Goal: Transaction & Acquisition: Purchase product/service

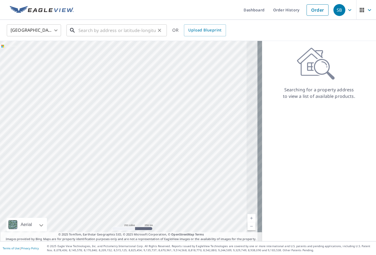
click at [132, 30] on input "text" at bounding box center [116, 30] width 77 height 15
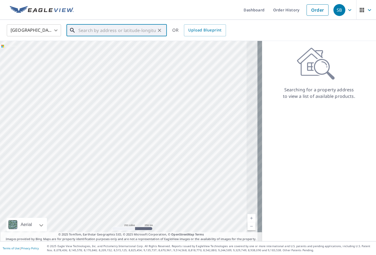
paste input "[STREET_ADDRESS]"
click at [125, 50] on p "[GEOGRAPHIC_DATA][PERSON_NAME]" at bounding box center [119, 51] width 85 height 5
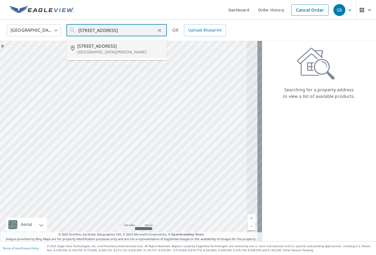
type input "[STREET_ADDRESS][PERSON_NAME]"
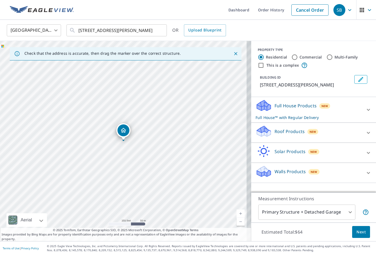
click at [294, 133] on div "Roof Products New" at bounding box center [308, 132] width 106 height 15
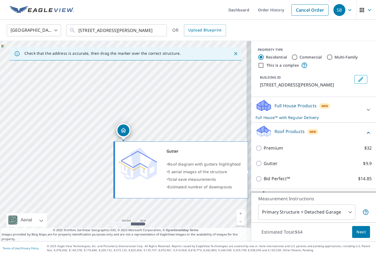
click at [264, 167] on p "Gutter" at bounding box center [271, 163] width 14 height 7
click at [260, 167] on input "Gutter $9.9" at bounding box center [259, 163] width 8 height 7
checkbox input "true"
checkbox input "false"
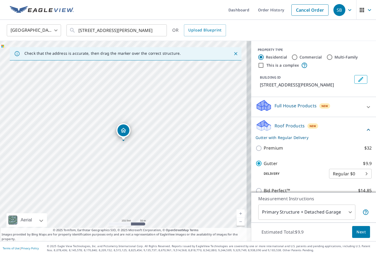
click at [356, 231] on span "Next" at bounding box center [360, 232] width 9 height 7
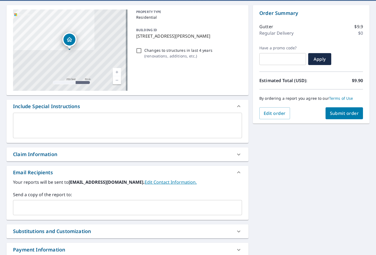
scroll to position [54, 0]
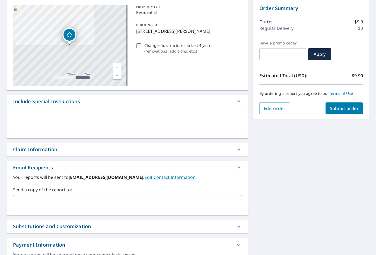
click at [94, 201] on input "text" at bounding box center [123, 203] width 216 height 10
paste input "[PERSON_NAME][EMAIL_ADDRESS][DOMAIN_NAME]"
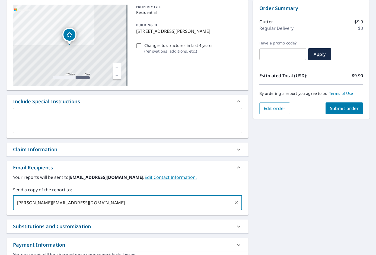
type input "[PERSON_NAME][EMAIL_ADDRESS][DOMAIN_NAME]"
checkbox input "true"
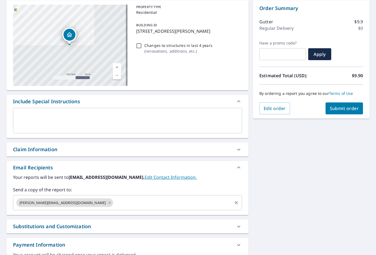
click at [153, 199] on input "text" at bounding box center [172, 203] width 117 height 10
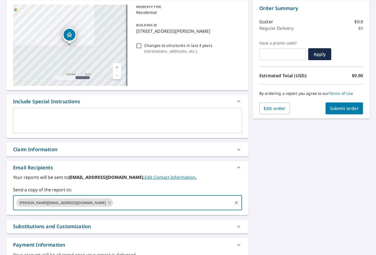
paste input "[PERSON_NAME][EMAIL_ADDRESS][PERSON_NAME][DOMAIN_NAME]"
type input "[PERSON_NAME][EMAIL_ADDRESS][PERSON_NAME][DOMAIN_NAME]"
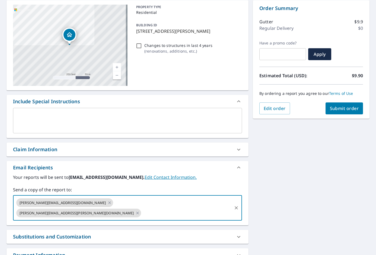
click at [342, 110] on span "Submit order" at bounding box center [344, 108] width 29 height 6
checkbox input "true"
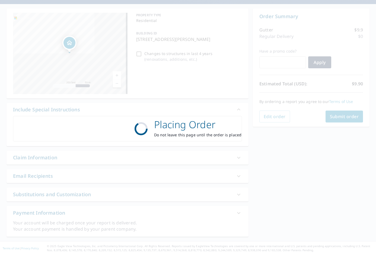
scroll to position [46, 0]
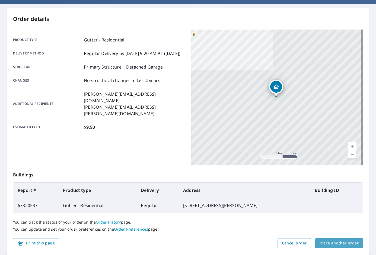
click at [350, 246] on span "Place another order" at bounding box center [338, 243] width 39 height 7
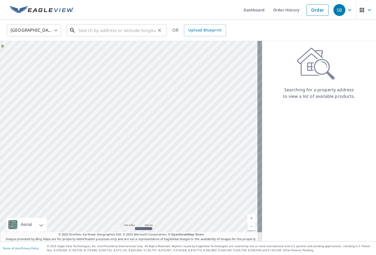
click at [116, 27] on input "text" at bounding box center [116, 30] width 77 height 15
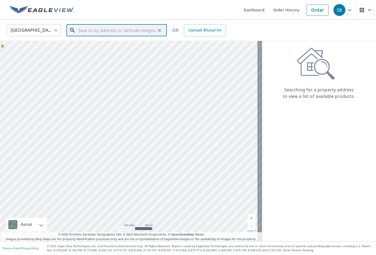
paste input "[STREET_ADDRESS]"
click at [114, 43] on span "[STREET_ADDRESS]" at bounding box center [119, 46] width 85 height 7
type input "[STREET_ADDRESS]"
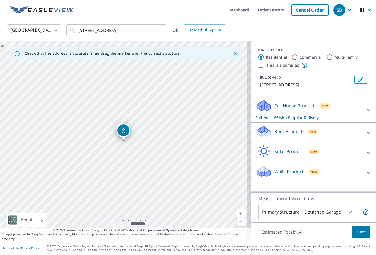
click at [292, 130] on p "Roof Products" at bounding box center [289, 131] width 30 height 7
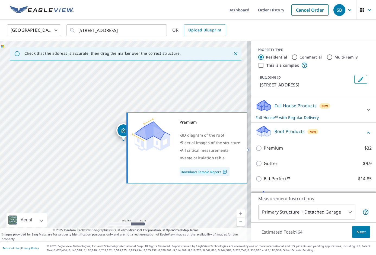
click at [270, 151] on p "Premium" at bounding box center [273, 148] width 19 height 7
click at [264, 151] on input "Premium $32" at bounding box center [259, 148] width 8 height 7
checkbox input "true"
checkbox input "false"
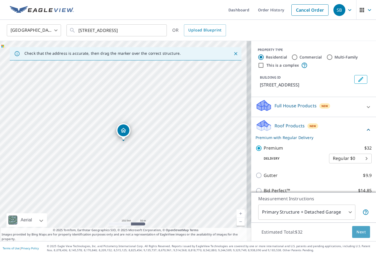
click at [356, 230] on span "Next" at bounding box center [360, 232] width 9 height 7
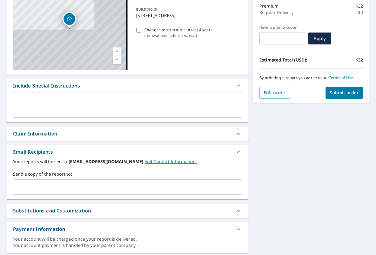
scroll to position [81, 0]
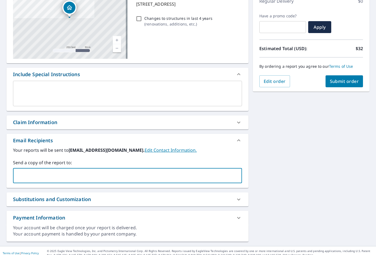
click at [135, 178] on input "text" at bounding box center [123, 176] width 216 height 10
paste input "[PERSON_NAME][EMAIL_ADDRESS][DOMAIN_NAME]"
type input "[PERSON_NAME][EMAIL_ADDRESS][DOMAIN_NAME]"
checkbox input "true"
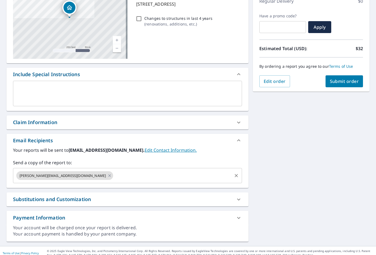
click at [129, 176] on input "text" at bounding box center [172, 176] width 117 height 10
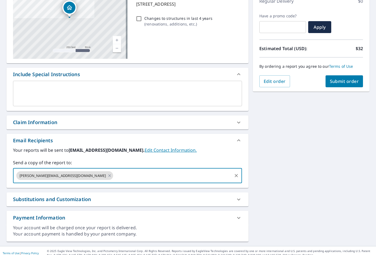
paste input "[PERSON_NAME][EMAIL_ADDRESS][PERSON_NAME][DOMAIN_NAME]"
type input "[PERSON_NAME][EMAIL_ADDRESS][PERSON_NAME][DOMAIN_NAME]"
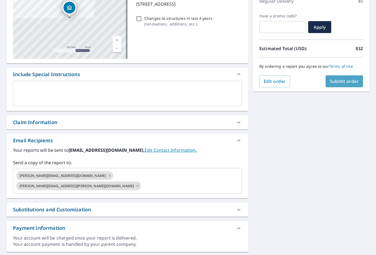
click at [348, 79] on span "Submit order" at bounding box center [344, 81] width 29 height 6
checkbox input "true"
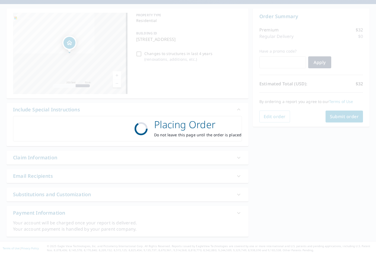
scroll to position [46, 0]
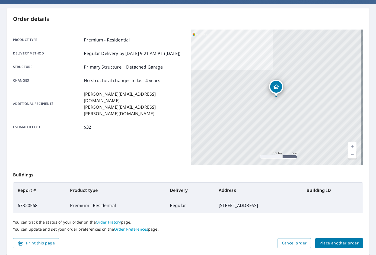
click at [334, 242] on span "Place another order" at bounding box center [338, 243] width 39 height 7
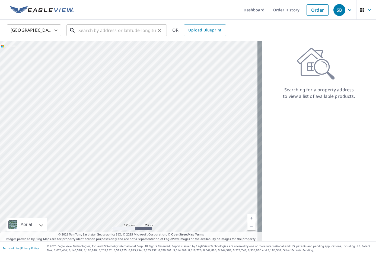
click at [130, 28] on input "text" at bounding box center [116, 30] width 77 height 15
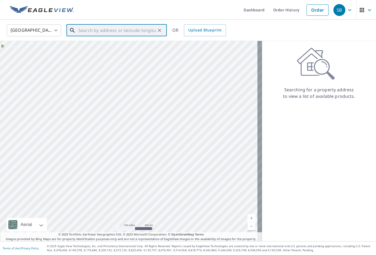
paste input "[STREET_ADDRESS]"
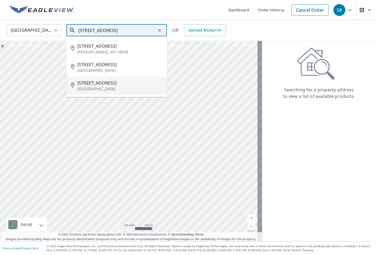
click at [124, 85] on span "[STREET_ADDRESS]" at bounding box center [119, 83] width 85 height 7
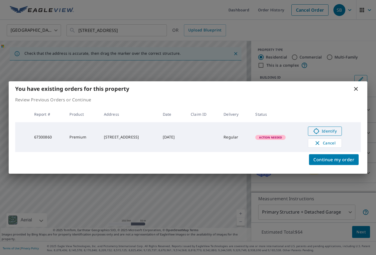
click at [329, 133] on span "Identify" at bounding box center [324, 131] width 27 height 7
click at [355, 89] on icon at bounding box center [356, 89] width 4 height 4
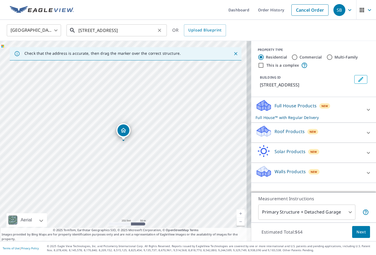
drag, startPoint x: 105, startPoint y: 23, endPoint x: 104, endPoint y: 27, distance: 3.9
click at [104, 26] on input "[STREET_ADDRESS]" at bounding box center [116, 30] width 77 height 15
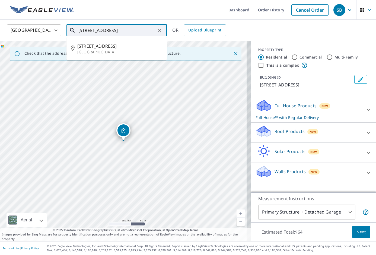
click at [104, 28] on input "[STREET_ADDRESS]" at bounding box center [116, 30] width 77 height 15
paste input "[STREET_ADDRESS]"
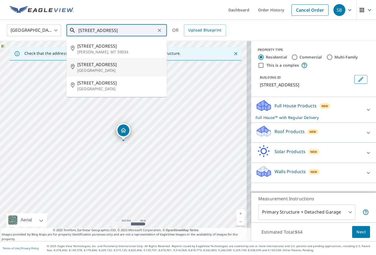
type input "[STREET_ADDRESS]"
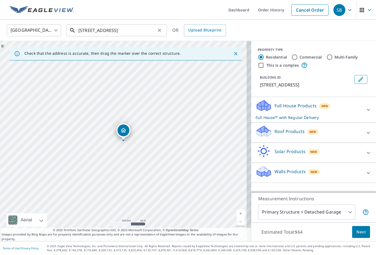
click at [161, 30] on icon "Clear" at bounding box center [159, 30] width 5 height 5
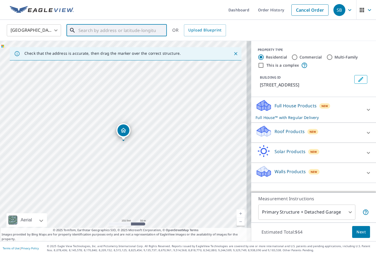
paste input "[STREET_ADDRESS]"
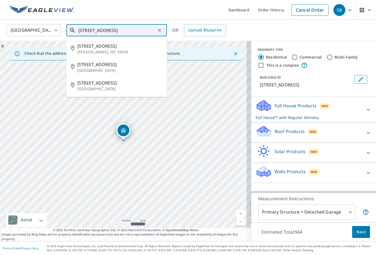
scroll to position [0, 24]
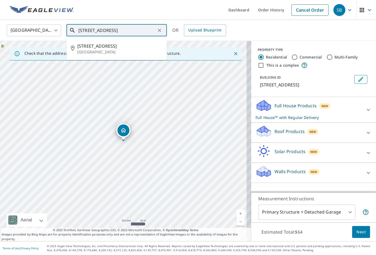
type input "[STREET_ADDRESS]"
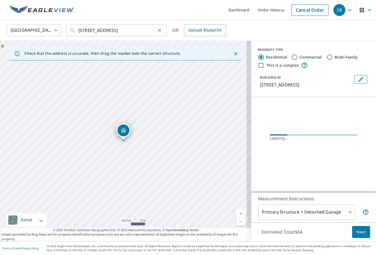
scroll to position [0, 0]
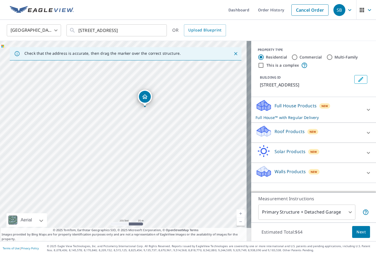
drag, startPoint x: 113, startPoint y: 153, endPoint x: 189, endPoint y: 149, distance: 75.7
click at [189, 149] on div "[STREET_ADDRESS]" at bounding box center [125, 141] width 251 height 200
drag, startPoint x: 122, startPoint y: 131, endPoint x: 149, endPoint y: 180, distance: 56.3
click at [149, 180] on div "[STREET_ADDRESS]" at bounding box center [125, 141] width 251 height 200
drag, startPoint x: 172, startPoint y: 156, endPoint x: 126, endPoint y: 84, distance: 86.1
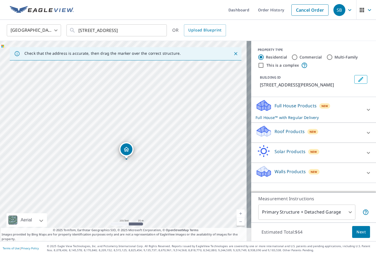
drag, startPoint x: 123, startPoint y: 139, endPoint x: 126, endPoint y: 158, distance: 18.9
drag, startPoint x: 157, startPoint y: 158, endPoint x: 163, endPoint y: 113, distance: 45.9
click at [163, 115] on div "[STREET_ADDRESS][PERSON_NAME]" at bounding box center [125, 141] width 251 height 200
drag, startPoint x: 140, startPoint y: 105, endPoint x: 145, endPoint y: 149, distance: 44.1
click at [296, 137] on div "Roof Products New" at bounding box center [308, 132] width 106 height 15
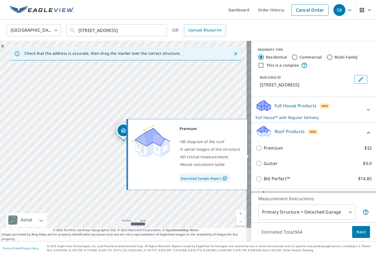
click at [264, 152] on p "Premium" at bounding box center [273, 148] width 19 height 7
click at [264, 152] on input "Premium $32" at bounding box center [259, 148] width 8 height 7
checkbox input "true"
checkbox input "false"
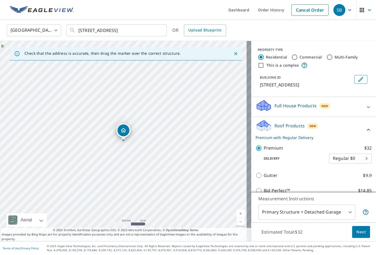
click at [357, 234] on span "Next" at bounding box center [360, 232] width 9 height 7
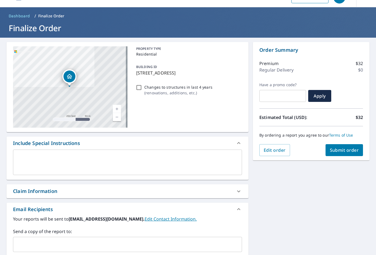
scroll to position [36, 0]
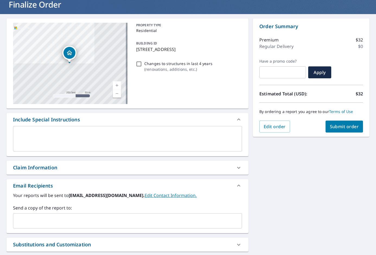
click at [68, 224] on input "text" at bounding box center [123, 221] width 216 height 10
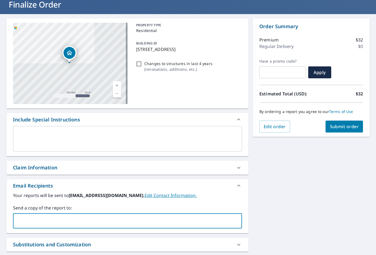
paste input "[PERSON_NAME][EMAIL_ADDRESS][DOMAIN_NAME]"
type input "[PERSON_NAME][EMAIL_ADDRESS][DOMAIN_NAME]"
checkbox input "true"
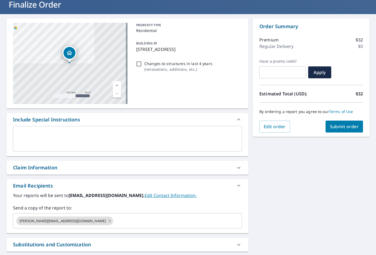
click at [121, 231] on div "Your reports will be sent to [EMAIL_ADDRESS][DOMAIN_NAME]. Edit Contact Informa…" at bounding box center [128, 212] width 242 height 41
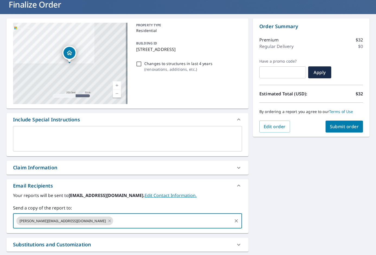
click at [119, 224] on input "text" at bounding box center [172, 221] width 117 height 10
paste input "[PERSON_NAME][EMAIL_ADDRESS][PERSON_NAME][DOMAIN_NAME]"
type input "[PERSON_NAME][EMAIL_ADDRESS][PERSON_NAME][DOMAIN_NAME]"
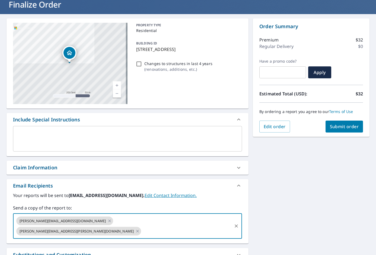
click at [342, 124] on span "Submit order" at bounding box center [344, 127] width 29 height 6
checkbox input "true"
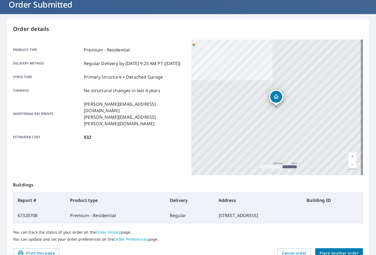
click at [329, 253] on span "Place another order" at bounding box center [338, 253] width 39 height 7
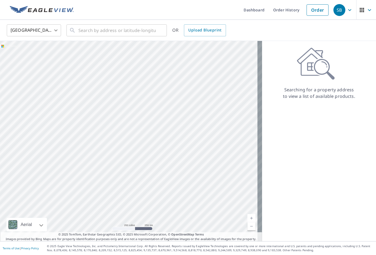
click at [118, 22] on div "United States [GEOGRAPHIC_DATA] ​ ​ OR Upload Blueprint" at bounding box center [188, 30] width 376 height 21
click at [115, 29] on input "text" at bounding box center [116, 30] width 77 height 15
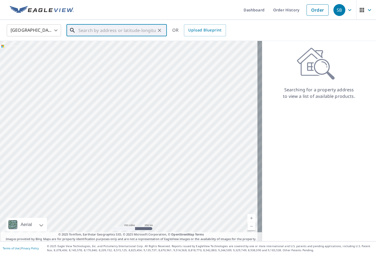
paste input "[STREET_ADDRESS]"
click at [111, 51] on p "[GEOGRAPHIC_DATA]" at bounding box center [119, 51] width 85 height 5
type input "[STREET_ADDRESS]"
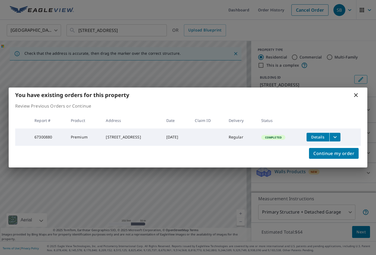
click at [336, 134] on icon "filesDropdownBtn-67300880" at bounding box center [335, 137] width 7 height 7
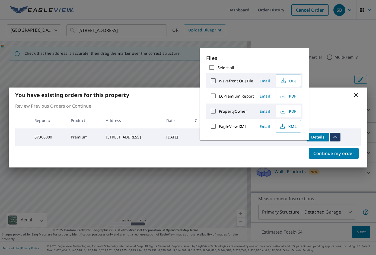
drag, startPoint x: 289, startPoint y: 95, endPoint x: 182, endPoint y: 127, distance: 111.4
click at [289, 95] on span "PDF" at bounding box center [287, 96] width 17 height 7
click at [281, 24] on div "You have existing orders for this property Review Previous Orders or Continue R…" at bounding box center [188, 127] width 376 height 255
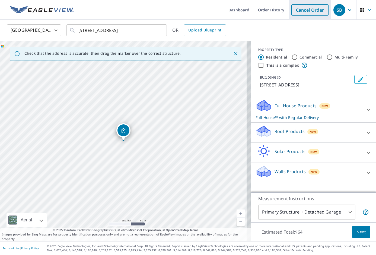
click at [309, 10] on link "Cancel Order" at bounding box center [309, 9] width 37 height 11
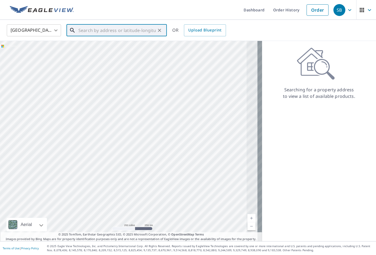
click at [130, 27] on input "text" at bounding box center [116, 30] width 77 height 15
paste input "1716 Beaconsfield Dr"
click at [121, 44] on span "1716 Beaconsfield Dr" at bounding box center [119, 46] width 85 height 7
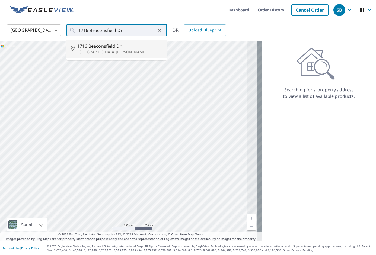
type input "1716 Beaconsfield [GEOGRAPHIC_DATA][PERSON_NAME]"
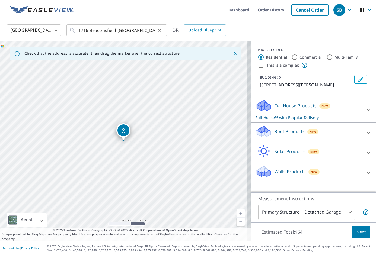
click at [159, 31] on icon "Clear" at bounding box center [159, 30] width 5 height 5
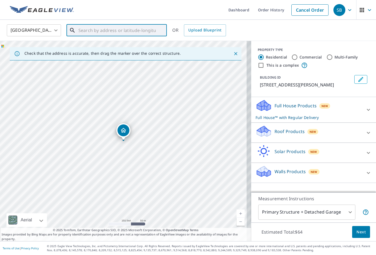
paste input "[STREET_ADDRESS]"
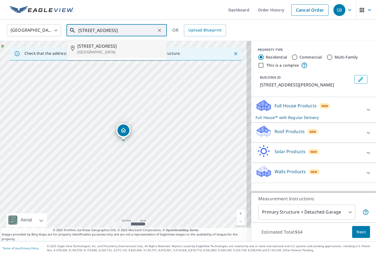
click at [126, 46] on span "[STREET_ADDRESS]" at bounding box center [119, 46] width 85 height 7
type input "[STREET_ADDRESS]"
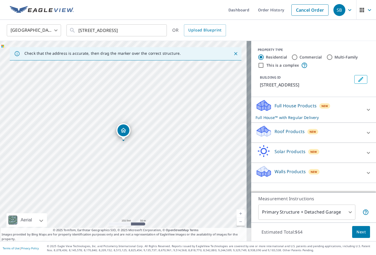
click at [304, 110] on div "Full House Products New Full House™ with Regular Delivery" at bounding box center [308, 109] width 106 height 21
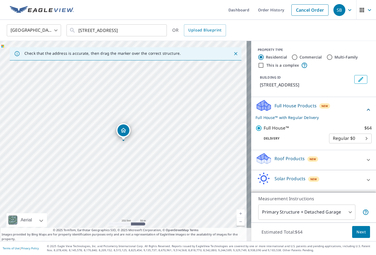
click at [358, 233] on span "Next" at bounding box center [360, 232] width 9 height 7
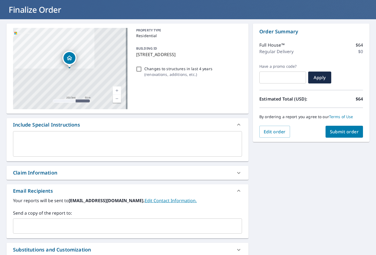
scroll to position [36, 0]
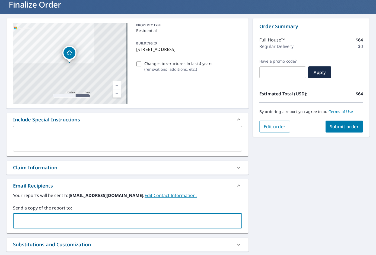
click at [123, 224] on input "text" at bounding box center [123, 221] width 216 height 10
paste input "[PERSON_NAME][EMAIL_ADDRESS][DOMAIN_NAME]"
type input "[PERSON_NAME][EMAIL_ADDRESS][DOMAIN_NAME]"
checkbox input "true"
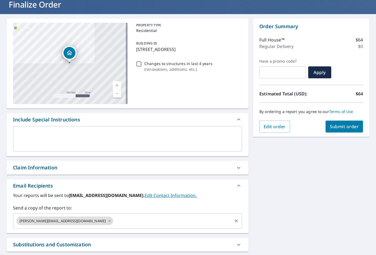
click at [150, 222] on input "text" at bounding box center [172, 221] width 117 height 10
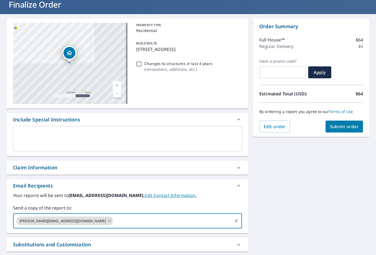
paste input "[PERSON_NAME][EMAIL_ADDRESS][PERSON_NAME][DOMAIN_NAME]"
type input "[PERSON_NAME][EMAIL_ADDRESS][PERSON_NAME][DOMAIN_NAME]"
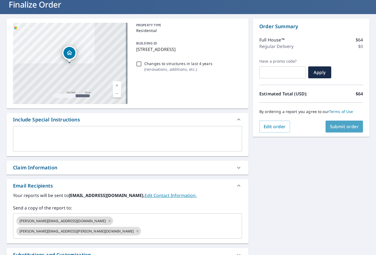
click at [334, 127] on span "Submit order" at bounding box center [344, 127] width 29 height 6
checkbox input "true"
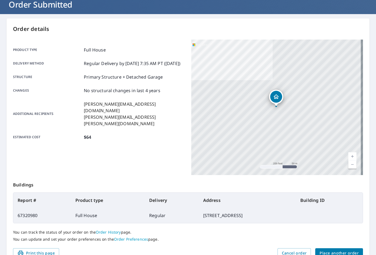
click at [330, 252] on span "Place another order" at bounding box center [338, 253] width 39 height 7
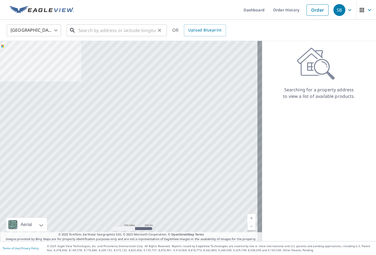
click at [115, 23] on input "text" at bounding box center [116, 30] width 77 height 15
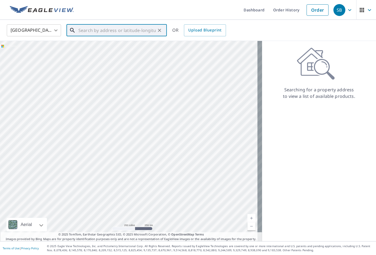
paste input "1716 Beaconsfield Dr"
click at [113, 43] on span "1716 Beaconsfield Dr" at bounding box center [119, 46] width 85 height 7
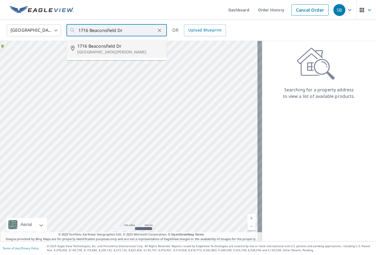
type input "1716 Beaconsfield [GEOGRAPHIC_DATA][PERSON_NAME]"
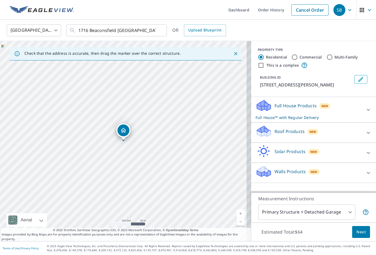
drag, startPoint x: 298, startPoint y: 113, endPoint x: 315, endPoint y: 128, distance: 22.9
click at [298, 109] on p "Full House Products" at bounding box center [295, 105] width 42 height 7
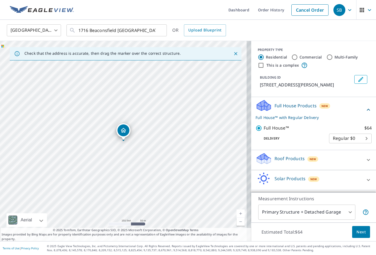
click at [360, 234] on span "Next" at bounding box center [360, 232] width 9 height 7
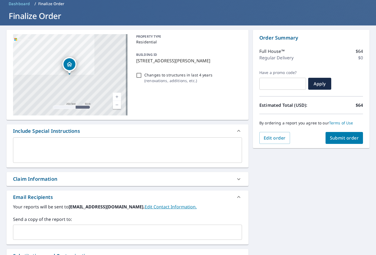
scroll to position [27, 0]
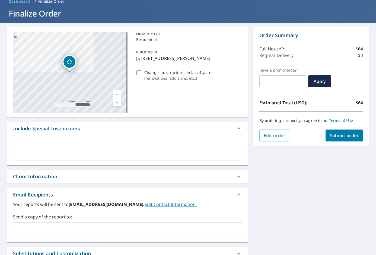
click at [97, 226] on input "text" at bounding box center [123, 230] width 216 height 10
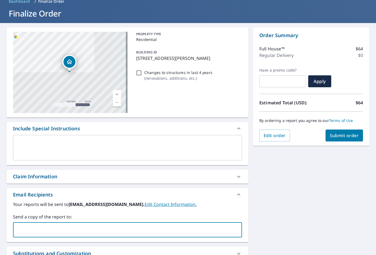
paste input "[PERSON_NAME][EMAIL_ADDRESS][DOMAIN_NAME]"
type input "[PERSON_NAME][EMAIL_ADDRESS][DOMAIN_NAME]"
checkbox input "true"
drag, startPoint x: 147, startPoint y: 229, endPoint x: 152, endPoint y: 228, distance: 4.6
click at [147, 229] on input "text" at bounding box center [172, 230] width 117 height 10
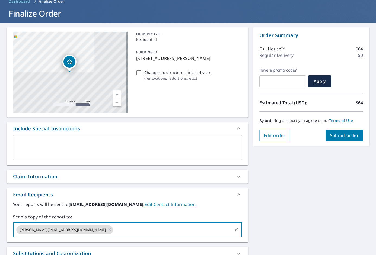
paste input "[PERSON_NAME][EMAIL_ADDRESS][PERSON_NAME][DOMAIN_NAME]"
type input "[PERSON_NAME][EMAIL_ADDRESS][PERSON_NAME][DOMAIN_NAME]"
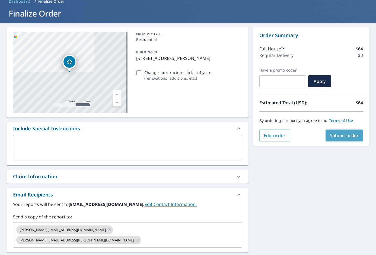
click at [332, 139] on button "Submit order" at bounding box center [344, 136] width 38 height 12
checkbox input "true"
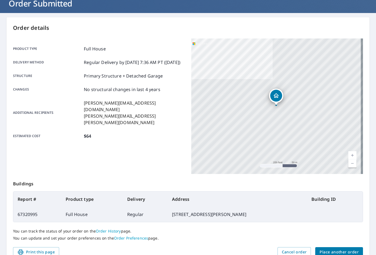
scroll to position [54, 0]
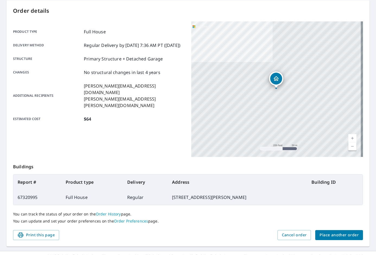
click at [336, 235] on span "Place another order" at bounding box center [338, 235] width 39 height 7
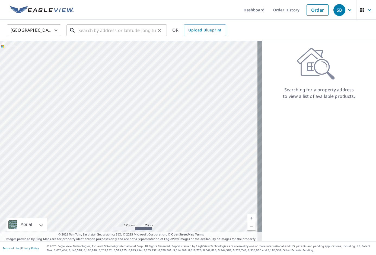
click at [146, 33] on input "text" at bounding box center [116, 30] width 77 height 15
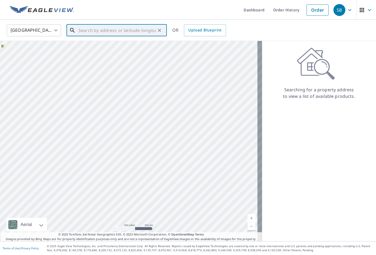
paste input "[STREET_ADDRESS]"
click at [126, 47] on span "[STREET_ADDRESS]" at bounding box center [119, 46] width 85 height 7
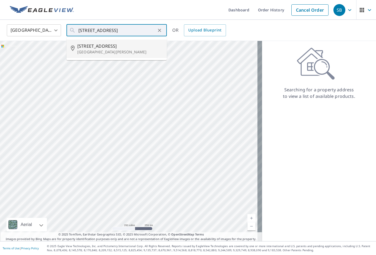
type input "[STREET_ADDRESS][PERSON_NAME]"
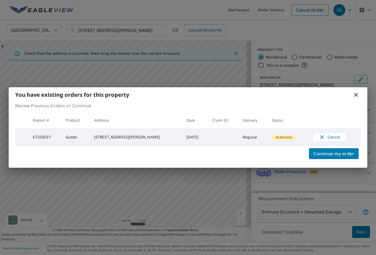
click at [328, 60] on div "You have existing orders for this property Review Previous Orders or Continue R…" at bounding box center [188, 127] width 376 height 255
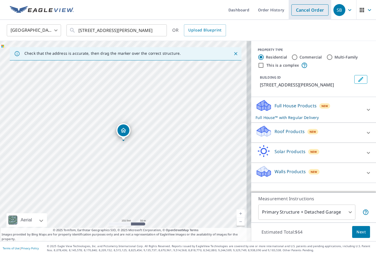
click at [299, 9] on link "Cancel Order" at bounding box center [309, 9] width 37 height 11
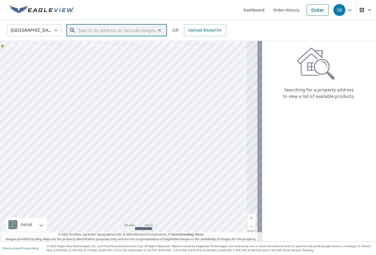
click at [136, 33] on input "text" at bounding box center [116, 30] width 77 height 15
paste input "[STREET_ADDRESS]"
click at [129, 49] on p "[GEOGRAPHIC_DATA]" at bounding box center [119, 51] width 85 height 5
type input "[STREET_ADDRESS][PERSON_NAME]"
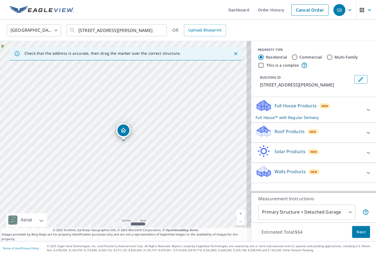
click at [320, 112] on div "Full House Products New Full House™ with Regular Delivery" at bounding box center [308, 109] width 106 height 21
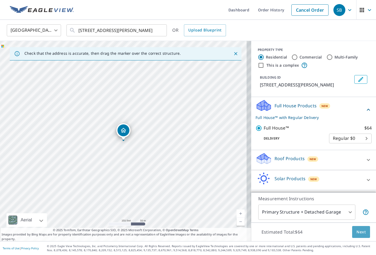
click at [358, 232] on span "Next" at bounding box center [360, 232] width 9 height 7
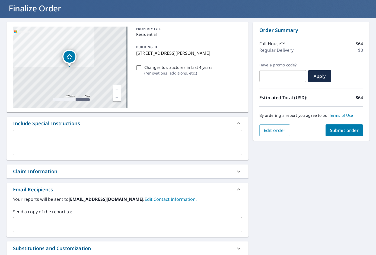
scroll to position [36, 0]
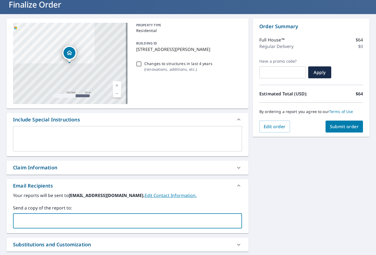
click at [102, 224] on input "text" at bounding box center [123, 221] width 216 height 10
paste input "[PERSON_NAME][EMAIL_ADDRESS][DOMAIN_NAME]"
type input "[PERSON_NAME][EMAIL_ADDRESS][DOMAIN_NAME]"
checkbox input "true"
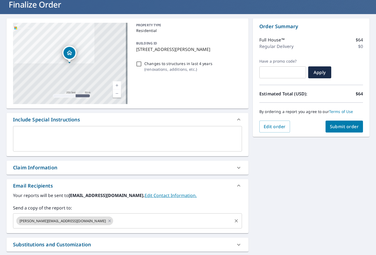
click at [125, 224] on input "text" at bounding box center [172, 221] width 117 height 10
paste input "[PERSON_NAME][EMAIL_ADDRESS][PERSON_NAME][DOMAIN_NAME]"
type input "[PERSON_NAME][EMAIL_ADDRESS][PERSON_NAME][DOMAIN_NAME]"
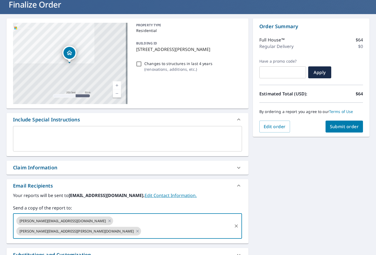
click at [344, 123] on button "Submit order" at bounding box center [344, 127] width 38 height 12
checkbox input "true"
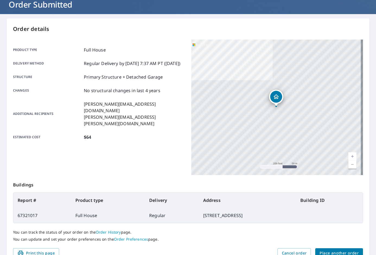
click at [331, 250] on span "Place another order" at bounding box center [338, 253] width 39 height 7
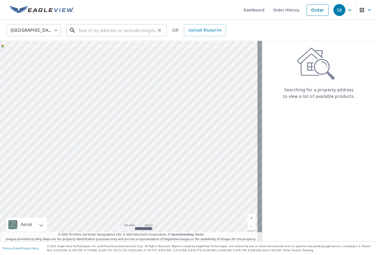
click at [121, 29] on input "text" at bounding box center [116, 30] width 77 height 15
paste input "2001 Crossbridge Ct"
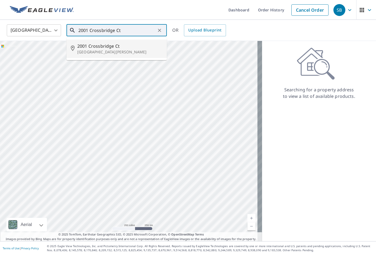
click at [122, 53] on p "[GEOGRAPHIC_DATA][PERSON_NAME]" at bounding box center [119, 51] width 85 height 5
type input "[STREET_ADDRESS][PERSON_NAME]"
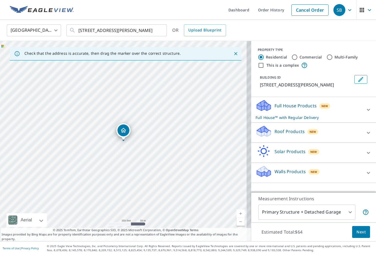
click at [301, 138] on div "Roof Products New" at bounding box center [308, 132] width 106 height 15
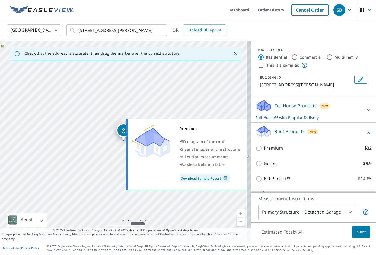
click at [264, 152] on p "Premium" at bounding box center [273, 148] width 19 height 7
click at [263, 152] on input "Premium $32" at bounding box center [259, 148] width 8 height 7
checkbox input "true"
checkbox input "false"
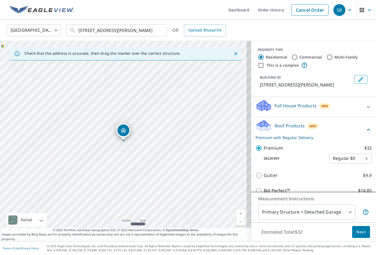
click at [357, 234] on span "Next" at bounding box center [360, 232] width 9 height 7
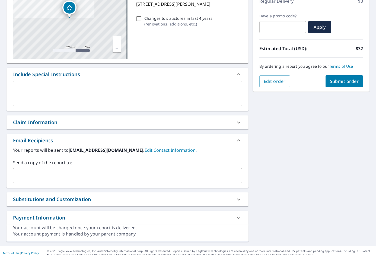
scroll to position [86, 0]
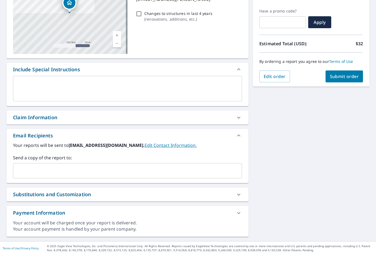
click at [98, 171] on input "text" at bounding box center [123, 171] width 216 height 10
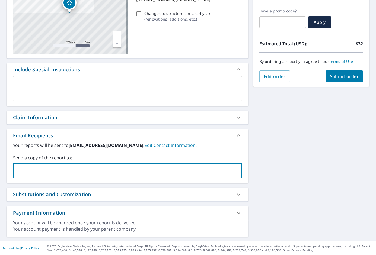
paste input "[PERSON_NAME][EMAIL_ADDRESS][DOMAIN_NAME]"
type input "[PERSON_NAME][EMAIL_ADDRESS][DOMAIN_NAME]"
checkbox input "true"
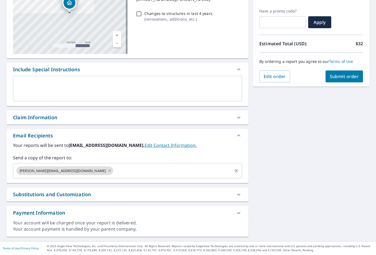
click at [126, 174] on input "text" at bounding box center [172, 171] width 117 height 10
paste input "[PERSON_NAME][EMAIL_ADDRESS][PERSON_NAME][DOMAIN_NAME]"
type input "[PERSON_NAME][EMAIL_ADDRESS][PERSON_NAME][DOMAIN_NAME]"
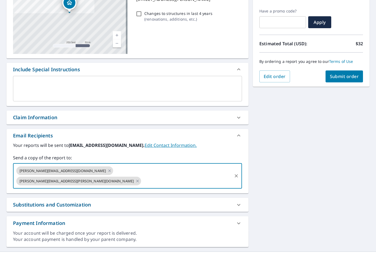
click at [339, 77] on span "Submit order" at bounding box center [344, 76] width 29 height 6
checkbox input "true"
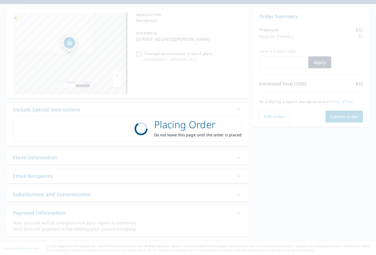
scroll to position [46, 0]
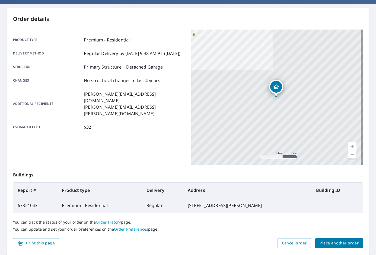
click at [341, 244] on span "Place another order" at bounding box center [338, 243] width 39 height 7
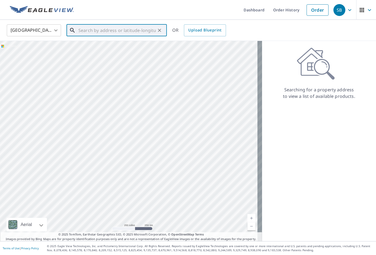
click at [149, 31] on input "text" at bounding box center [116, 30] width 77 height 15
paste input "[STREET_ADDRESS]"
click at [123, 50] on p "[GEOGRAPHIC_DATA][PERSON_NAME]" at bounding box center [119, 51] width 85 height 5
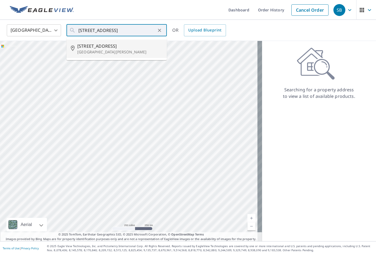
type input "[STREET_ADDRESS][PERSON_NAME]"
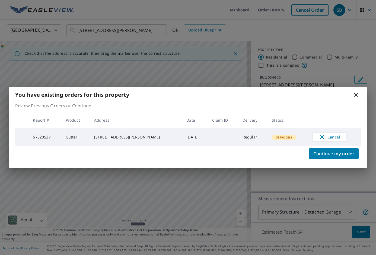
click at [252, 31] on div "You have existing orders for this property Review Previous Orders or Continue R…" at bounding box center [188, 127] width 376 height 255
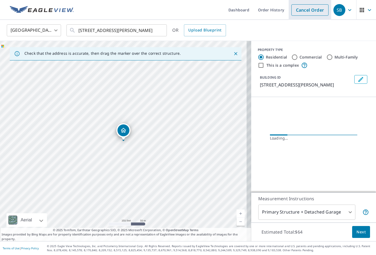
click at [300, 12] on link "Cancel Order" at bounding box center [309, 9] width 37 height 11
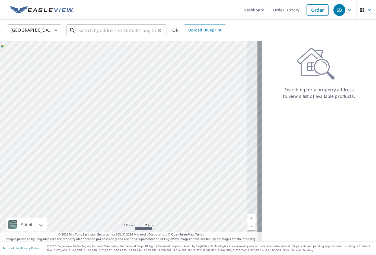
click at [127, 34] on input "text" at bounding box center [116, 30] width 77 height 15
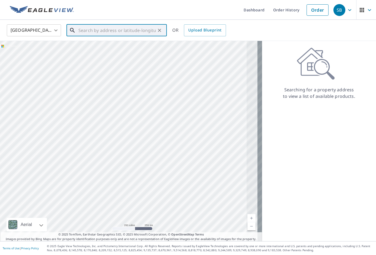
paste input "[STREET_ADDRESS]"
click at [123, 47] on span "[STREET_ADDRESS]" at bounding box center [119, 46] width 85 height 7
type input "[STREET_ADDRESS][PERSON_NAME]"
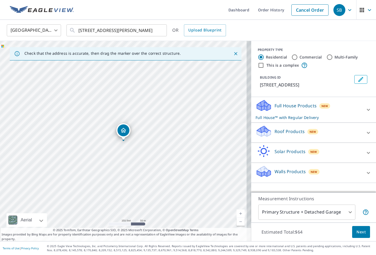
click at [317, 134] on div "Roof Products New" at bounding box center [308, 132] width 106 height 15
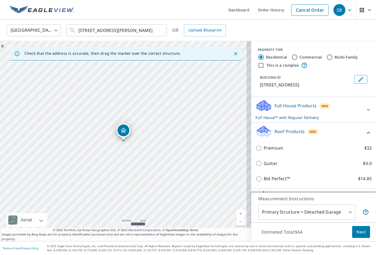
click at [305, 118] on div "Full House Products New Full House™ with Regular Delivery" at bounding box center [308, 109] width 106 height 21
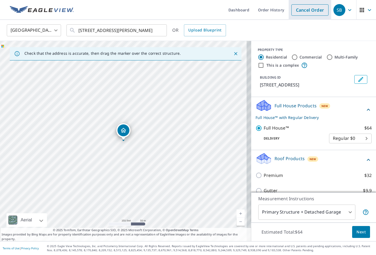
click at [299, 9] on link "Cancel Order" at bounding box center [309, 9] width 37 height 11
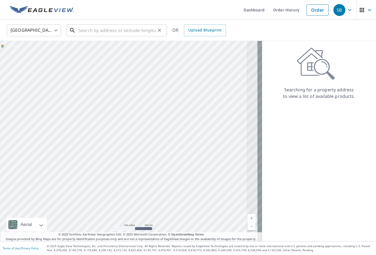
click at [124, 31] on input "text" at bounding box center [116, 30] width 77 height 15
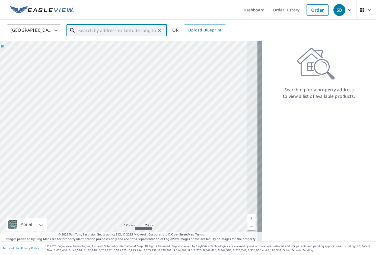
paste input "[STREET_ADDRESS]"
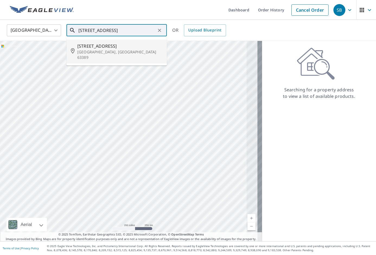
click at [121, 46] on span "[STREET_ADDRESS]" at bounding box center [119, 46] width 85 height 7
type input "[STREET_ADDRESS]"
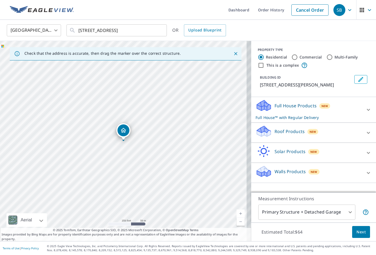
drag, startPoint x: 259, startPoint y: 126, endPoint x: 261, endPoint y: 132, distance: 6.1
click at [259, 126] on icon at bounding box center [264, 129] width 14 height 7
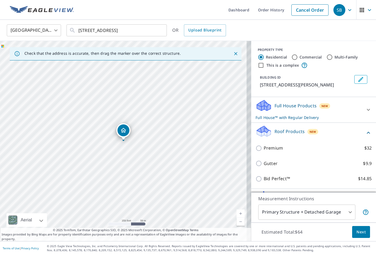
click at [264, 149] on p "Premium" at bounding box center [273, 148] width 19 height 7
click at [263, 149] on input "Premium $32" at bounding box center [259, 148] width 8 height 7
checkbox input "true"
checkbox input "false"
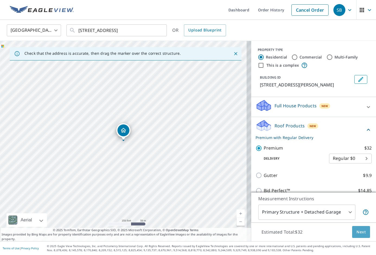
click at [358, 231] on span "Next" at bounding box center [360, 232] width 9 height 7
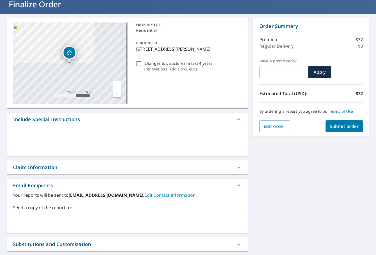
scroll to position [45, 0]
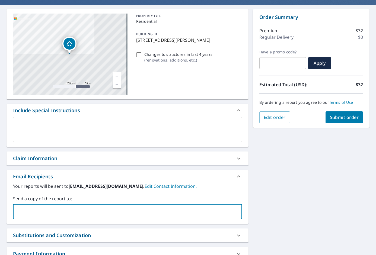
click at [155, 214] on input "text" at bounding box center [123, 212] width 216 height 10
paste input "[PERSON_NAME][EMAIL_ADDRESS][DOMAIN_NAME]"
type input "[PERSON_NAME][EMAIL_ADDRESS][DOMAIN_NAME]"
checkbox input "true"
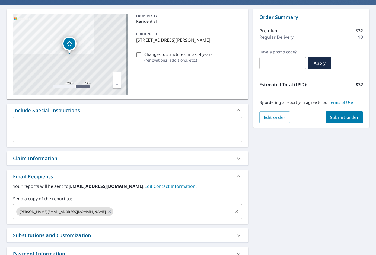
click at [123, 216] on input "text" at bounding box center [172, 212] width 117 height 10
paste input "[PERSON_NAME][EMAIL_ADDRESS][PERSON_NAME][DOMAIN_NAME]"
type input "[PERSON_NAME][EMAIL_ADDRESS][PERSON_NAME][DOMAIN_NAME]"
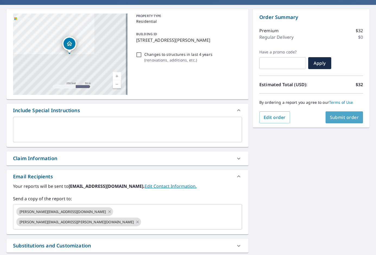
click at [336, 116] on span "Submit order" at bounding box center [344, 117] width 29 height 6
checkbox input "true"
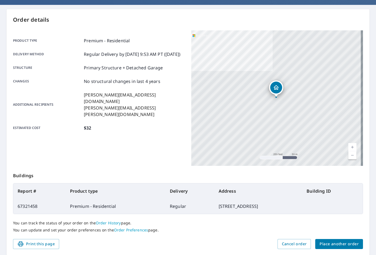
click at [336, 242] on span "Place another order" at bounding box center [338, 244] width 39 height 7
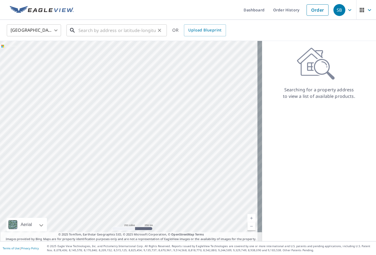
click at [106, 30] on input "text" at bounding box center [116, 30] width 77 height 15
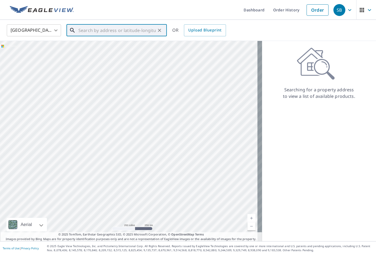
paste input "13 [GEOGRAPHIC_DATA]"
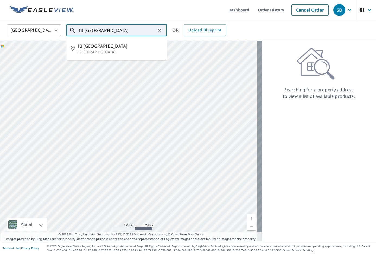
click at [111, 44] on span "13 [GEOGRAPHIC_DATA]" at bounding box center [119, 46] width 85 height 7
type input "[STREET_ADDRESS]"
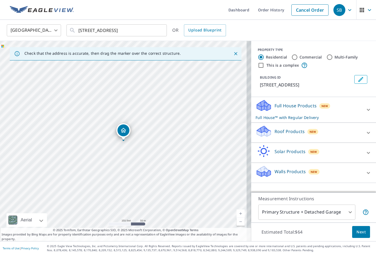
click at [302, 109] on p "Full House Products" at bounding box center [295, 105] width 42 height 7
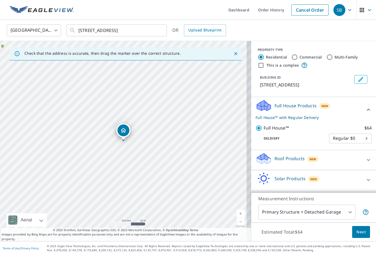
click at [356, 229] on span "Next" at bounding box center [360, 232] width 9 height 7
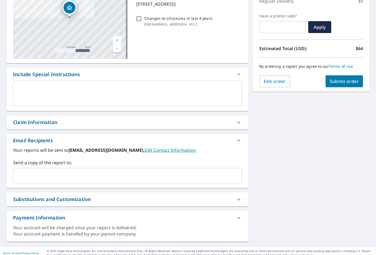
scroll to position [86, 0]
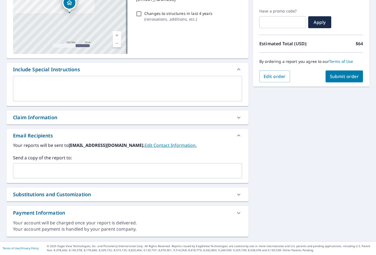
click at [93, 169] on input "text" at bounding box center [123, 171] width 216 height 10
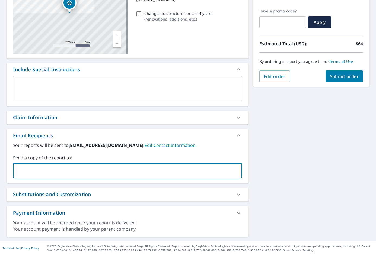
paste input "[PERSON_NAME][EMAIL_ADDRESS][DOMAIN_NAME]"
type input "[PERSON_NAME][EMAIL_ADDRESS][DOMAIN_NAME]"
checkbox input "true"
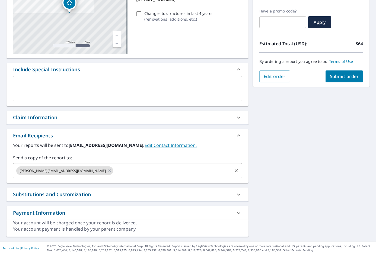
click at [133, 166] on input "text" at bounding box center [172, 171] width 117 height 10
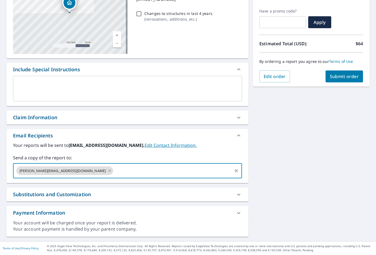
paste input "[PERSON_NAME][EMAIL_ADDRESS][PERSON_NAME][DOMAIN_NAME]"
type input "[PERSON_NAME][EMAIL_ADDRESS][PERSON_NAME][DOMAIN_NAME]"
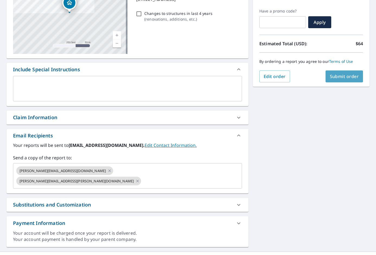
click at [342, 80] on button "Submit order" at bounding box center [344, 77] width 38 height 12
checkbox input "true"
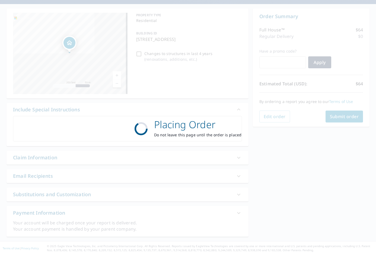
scroll to position [46, 0]
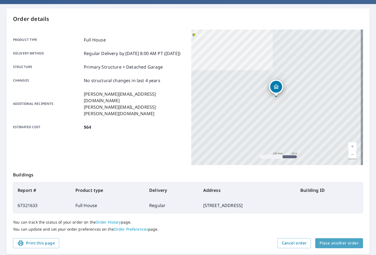
click at [341, 243] on span "Place another order" at bounding box center [338, 243] width 39 height 7
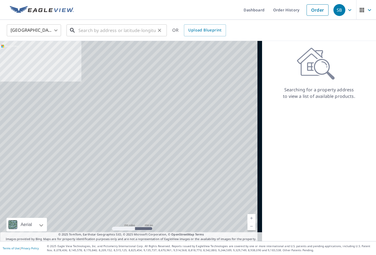
click at [134, 36] on input "text" at bounding box center [116, 30] width 77 height 15
paste input "40 Portwood Mdws"
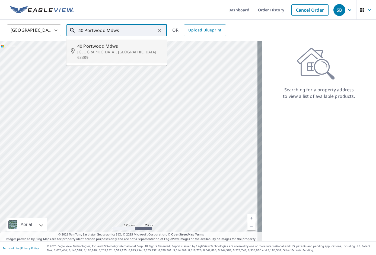
click at [124, 47] on span "40 Portwood Mdws" at bounding box center [119, 46] width 85 height 7
type input "[STREET_ADDRESS]"
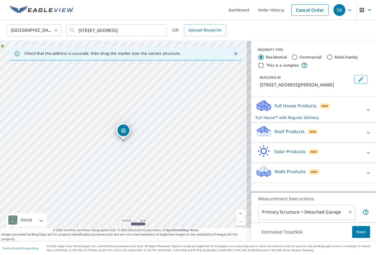
click at [310, 133] on span "New" at bounding box center [312, 132] width 7 height 4
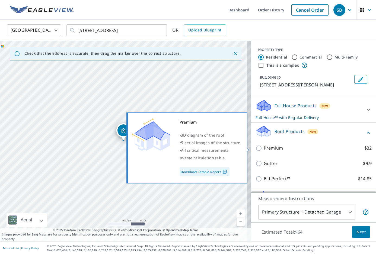
click at [271, 146] on p "Premium" at bounding box center [273, 148] width 19 height 7
click at [264, 146] on input "Premium $32" at bounding box center [259, 148] width 8 height 7
checkbox input "true"
checkbox input "false"
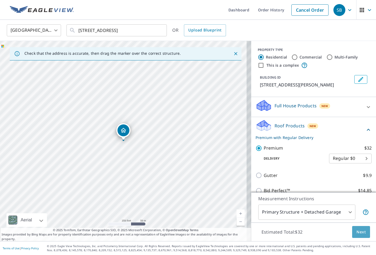
click at [355, 228] on button "Next" at bounding box center [361, 232] width 18 height 12
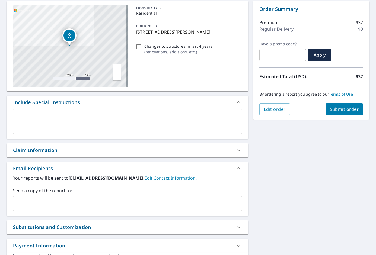
scroll to position [54, 0]
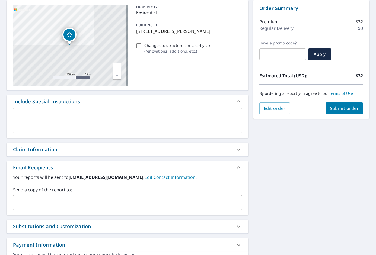
click at [120, 202] on input "text" at bounding box center [123, 203] width 216 height 10
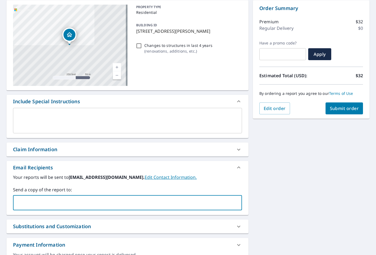
paste input "[PERSON_NAME][EMAIL_ADDRESS][DOMAIN_NAME]"
type input "[PERSON_NAME][EMAIL_ADDRESS][DOMAIN_NAME]"
checkbox input "true"
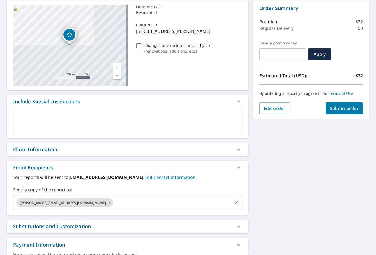
click at [130, 204] on input "text" at bounding box center [172, 203] width 117 height 10
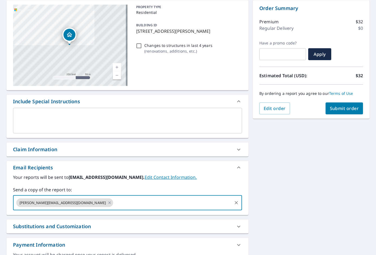
paste input "[PERSON_NAME][EMAIL_ADDRESS][PERSON_NAME][DOMAIN_NAME]"
type input "[PERSON_NAME][EMAIL_ADDRESS][PERSON_NAME][DOMAIN_NAME]"
checkbox input "true"
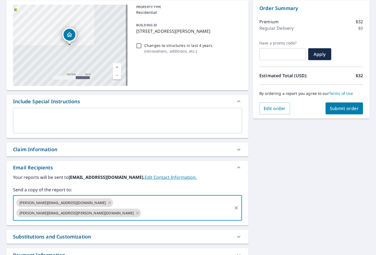
click at [187, 208] on input "text" at bounding box center [186, 213] width 89 height 10
paste input "[PERSON_NAME][EMAIL_ADDRESS][PERSON_NAME][DOMAIN_NAME]"
type input "[PERSON_NAME][EMAIL_ADDRESS][PERSON_NAME][DOMAIN_NAME]"
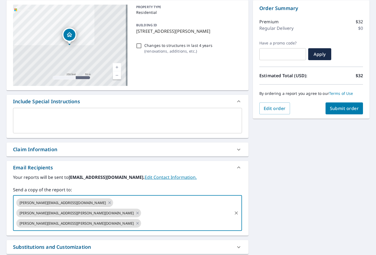
click at [347, 110] on span "Submit order" at bounding box center [344, 108] width 29 height 6
checkbox input "true"
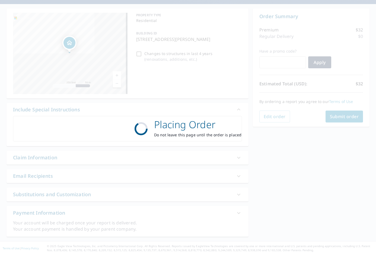
scroll to position [46, 0]
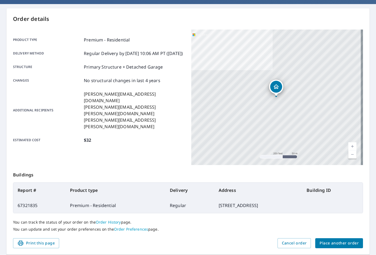
click at [345, 240] on span "Place another order" at bounding box center [338, 243] width 39 height 7
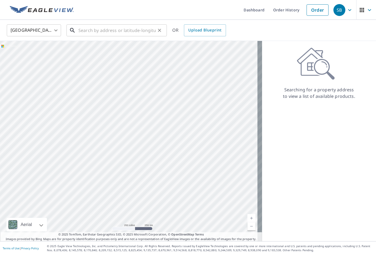
click at [150, 36] on div "​" at bounding box center [116, 30] width 100 height 12
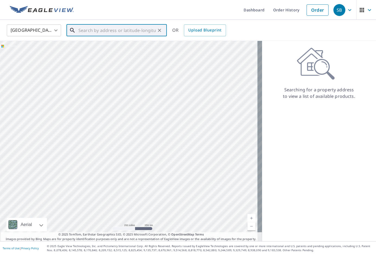
paste input "[STREET_ADDRESS]"
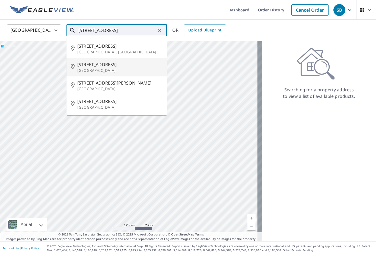
click at [121, 59] on li "[STREET_ADDRESS]" at bounding box center [116, 67] width 100 height 18
type input "[STREET_ADDRESS]"
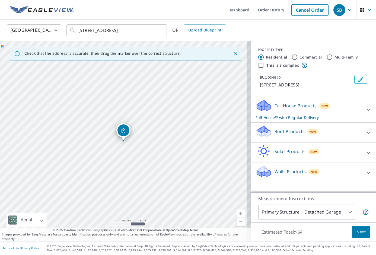
click at [316, 131] on div "Roof Products New" at bounding box center [308, 132] width 106 height 15
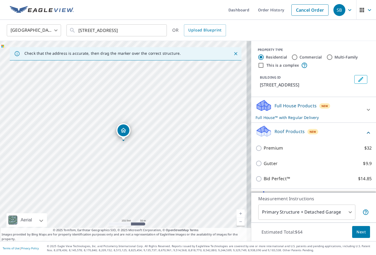
click at [275, 151] on p "Premium" at bounding box center [273, 148] width 19 height 7
click at [264, 151] on input "Premium $32" at bounding box center [259, 148] width 8 height 7
checkbox input "true"
checkbox input "false"
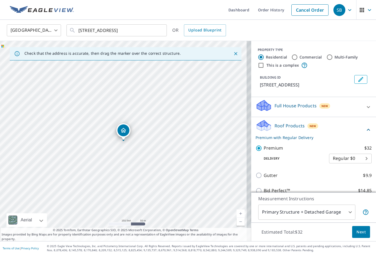
click at [356, 233] on span "Next" at bounding box center [360, 232] width 9 height 7
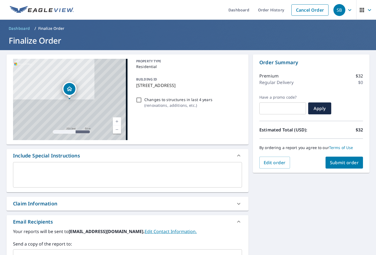
scroll to position [45, 0]
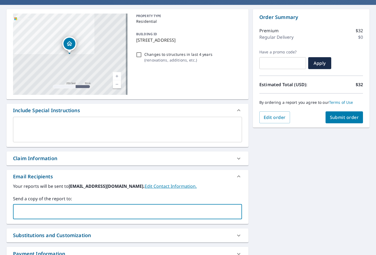
click at [110, 215] on input "text" at bounding box center [123, 212] width 216 height 10
paste input "[PERSON_NAME][EMAIL_ADDRESS][DOMAIN_NAME]"
type input "[PERSON_NAME][EMAIL_ADDRESS][DOMAIN_NAME]"
checkbox input "true"
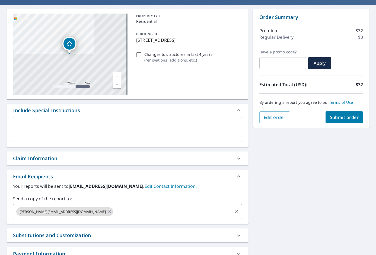
click at [130, 214] on input "text" at bounding box center [172, 212] width 117 height 10
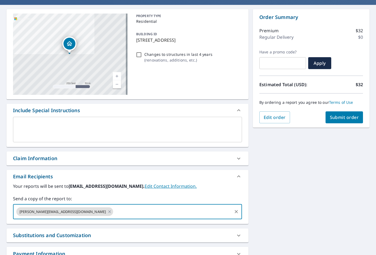
paste input "[PERSON_NAME][EMAIL_ADDRESS][PERSON_NAME][DOMAIN_NAME]"
type input "[PERSON_NAME][EMAIL_ADDRESS][PERSON_NAME][DOMAIN_NAME]"
checkbox input "true"
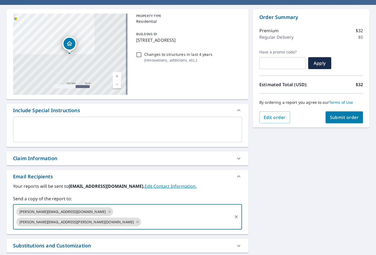
click at [194, 217] on input "text" at bounding box center [186, 222] width 89 height 10
paste input "[PERSON_NAME][EMAIL_ADDRESS][PERSON_NAME][DOMAIN_NAME]"
type input "[PERSON_NAME][EMAIL_ADDRESS][PERSON_NAME][DOMAIN_NAME]"
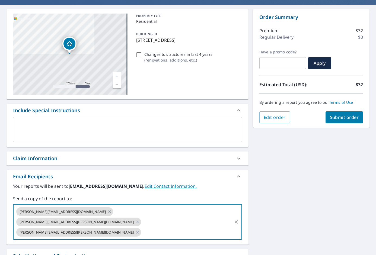
click at [331, 120] on button "Submit order" at bounding box center [344, 117] width 38 height 12
checkbox input "true"
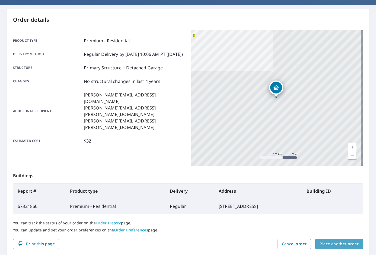
click at [347, 245] on span "Place another order" at bounding box center [338, 244] width 39 height 7
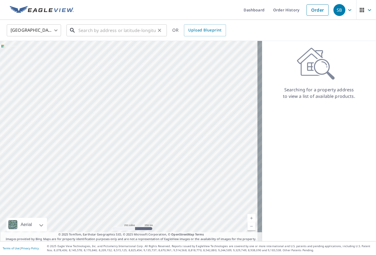
click at [132, 33] on input "text" at bounding box center [116, 30] width 77 height 15
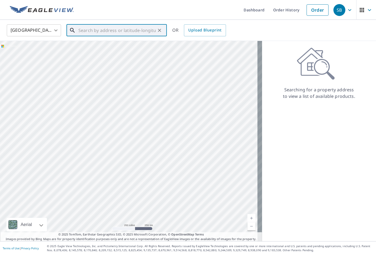
paste input "13 [GEOGRAPHIC_DATA]"
click at [130, 46] on span "13 [GEOGRAPHIC_DATA]" at bounding box center [119, 46] width 85 height 7
type input "[STREET_ADDRESS]"
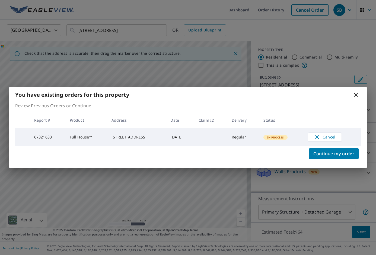
click at [357, 97] on icon at bounding box center [356, 95] width 7 height 7
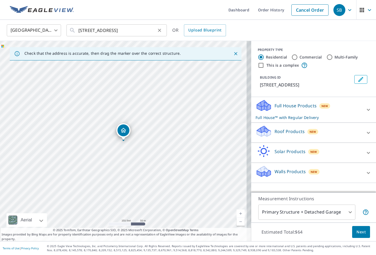
click at [160, 29] on icon "Clear" at bounding box center [159, 30] width 5 height 5
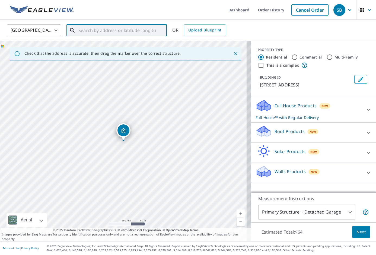
paste input "[STREET_ADDRESS][PERSON_NAME]"
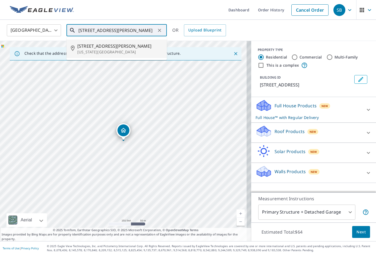
click at [145, 46] on span "[STREET_ADDRESS][PERSON_NAME]" at bounding box center [119, 46] width 85 height 7
type input "[STREET_ADDRESS][PERSON_NAME][US_STATE]"
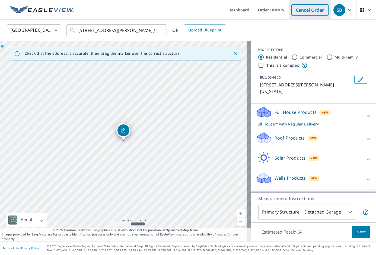
click at [302, 11] on link "Cancel Order" at bounding box center [309, 9] width 37 height 11
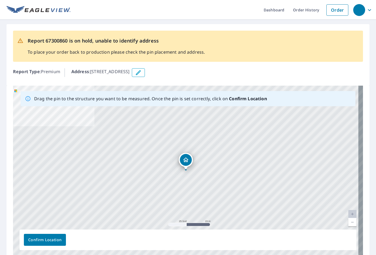
click at [197, 74] on div "Address : [STREET_ADDRESS]" at bounding box center [217, 72] width 292 height 9
click at [145, 74] on button "button" at bounding box center [138, 72] width 13 height 9
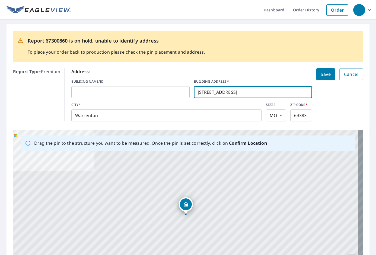
click at [237, 91] on input "[STREET_ADDRESS]" at bounding box center [253, 92] width 118 height 15
paste input "[STREET_ADDRESS]"
type input "[STREET_ADDRESS]"
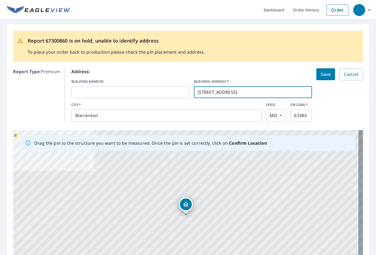
click at [319, 78] on button "Save" at bounding box center [325, 74] width 19 height 12
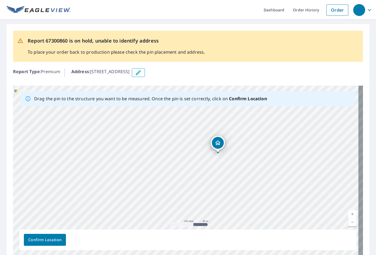
click at [182, 140] on div "[STREET_ADDRESS]" at bounding box center [188, 171] width 350 height 170
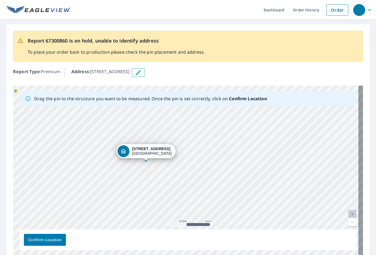
drag, startPoint x: 175, startPoint y: 161, endPoint x: 281, endPoint y: 175, distance: 106.5
click at [281, 175] on div "[STREET_ADDRESS]" at bounding box center [188, 171] width 350 height 170
click at [44, 242] on span "Confirm Location" at bounding box center [44, 240] width 33 height 7
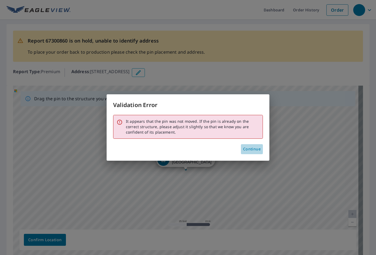
click at [253, 150] on span "Continue" at bounding box center [252, 149] width 18 height 7
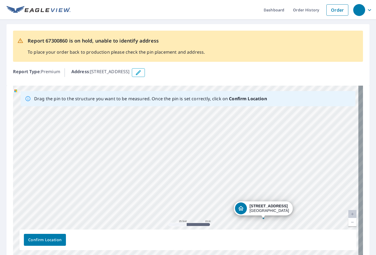
drag, startPoint x: 94, startPoint y: 147, endPoint x: 170, endPoint y: 188, distance: 86.5
click at [171, 191] on div "[STREET_ADDRESS]" at bounding box center [188, 171] width 350 height 170
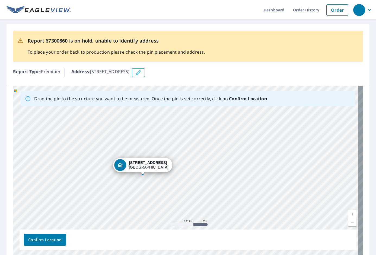
drag, startPoint x: 178, startPoint y: 186, endPoint x: 142, endPoint y: 175, distance: 37.2
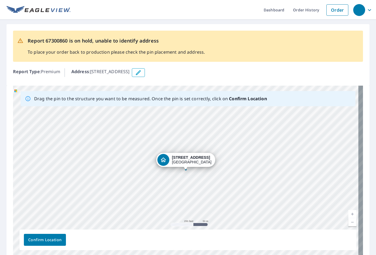
click at [40, 240] on span "Confirm Location" at bounding box center [44, 240] width 33 height 7
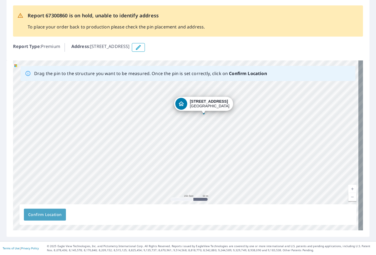
click at [44, 216] on span "Confirm Location" at bounding box center [44, 215] width 33 height 7
